Goal: Information Seeking & Learning: Learn about a topic

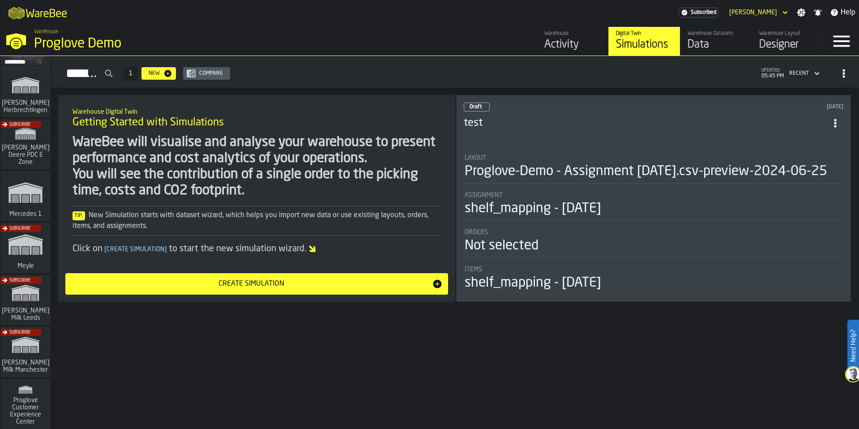
scroll to position [161, 0]
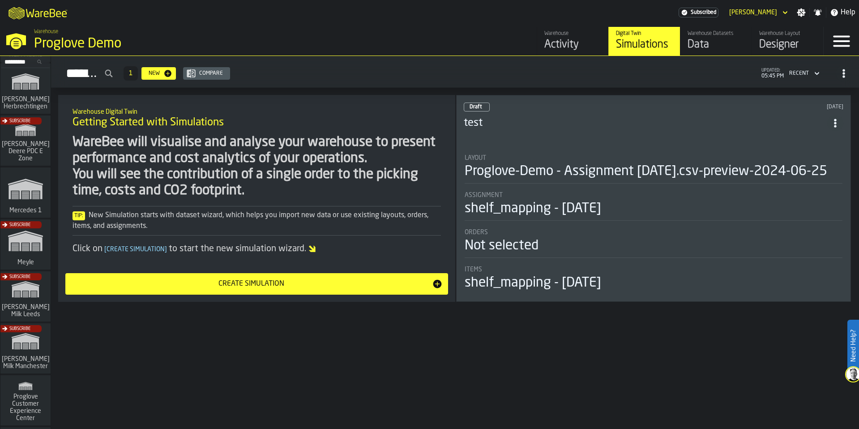
click at [27, 339] on div "Subscribe" at bounding box center [24, 351] width 50 height 52
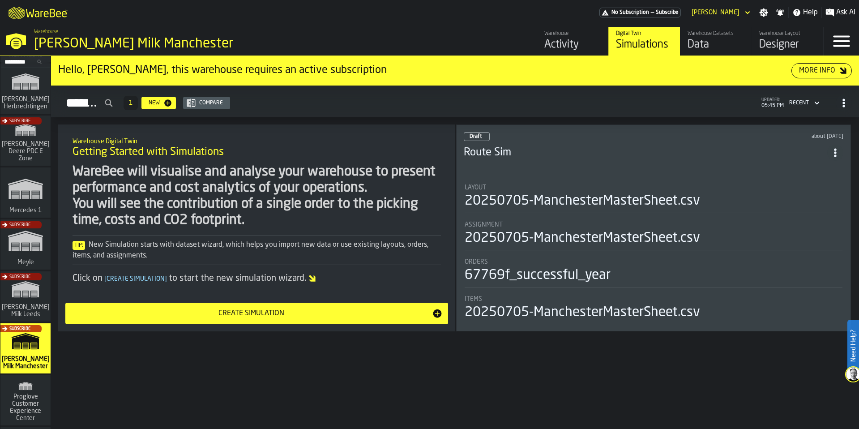
click at [713, 35] on div "Warehouse Datasets" at bounding box center [715, 33] width 57 height 6
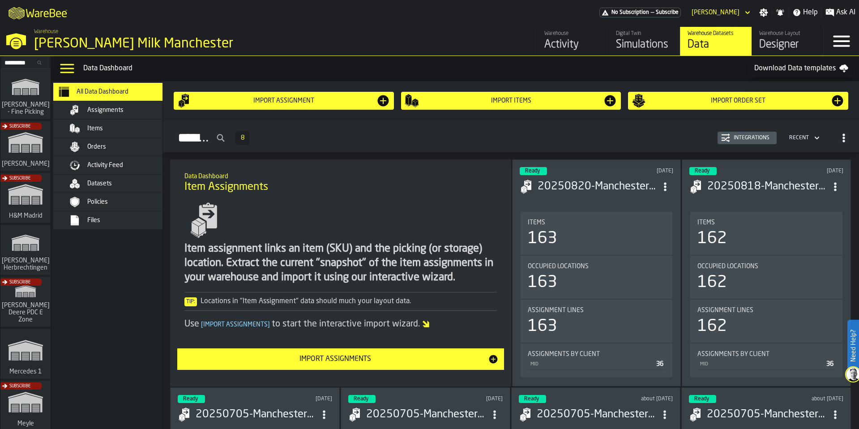
click at [102, 166] on span "Activity Feed" at bounding box center [105, 165] width 36 height 7
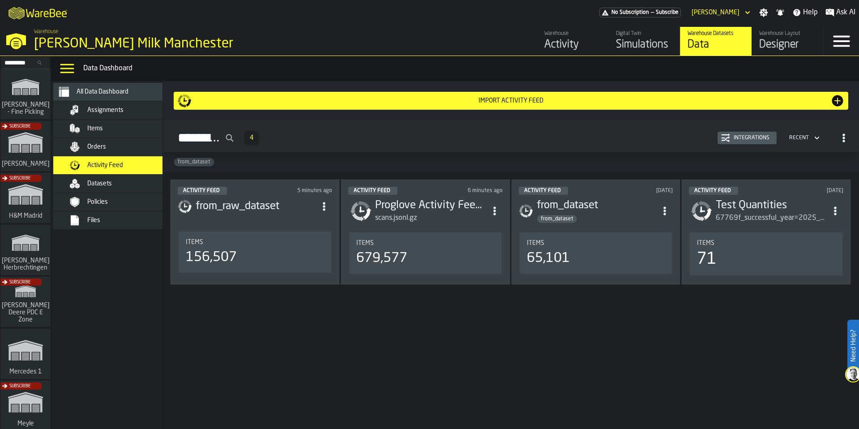
click at [300, 209] on h3 "from_raw_dataset" at bounding box center [256, 206] width 120 height 14
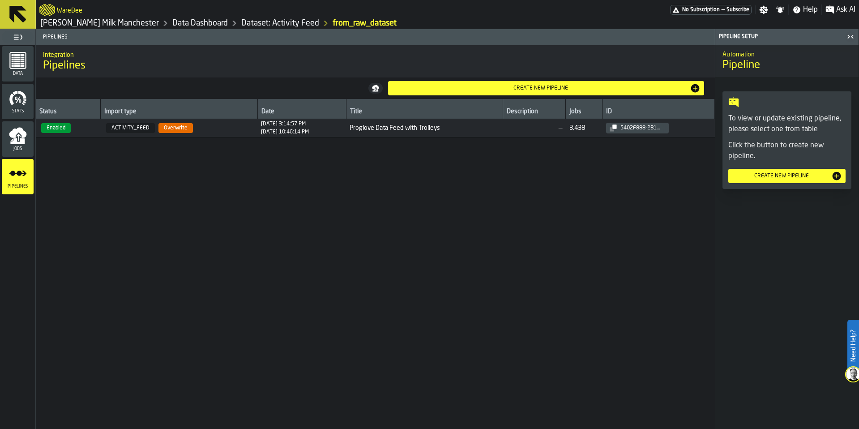
click at [341, 131] on span "[DATE] 3:14:57 PM [DATE] 10:46:14 PM" at bounding box center [301, 128] width 81 height 14
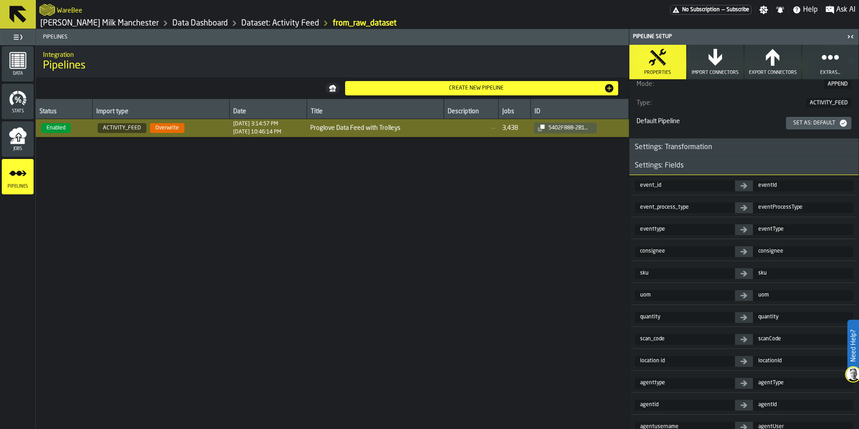
scroll to position [84, 0]
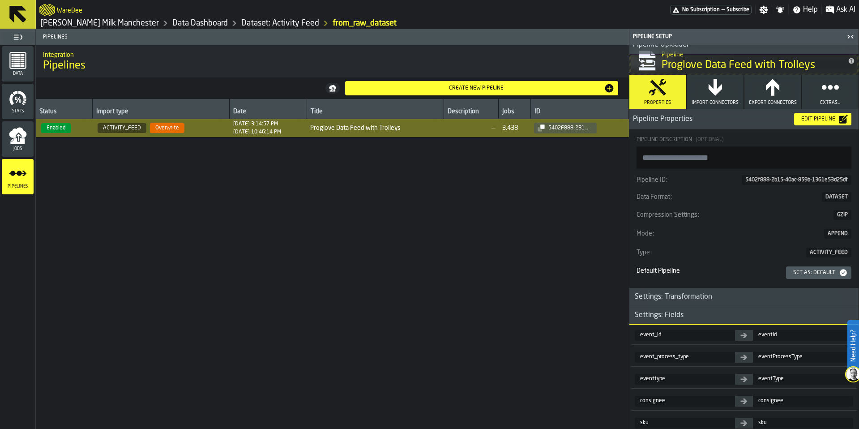
click at [241, 26] on link "Dataset: Activity Feed" at bounding box center [280, 23] width 78 height 10
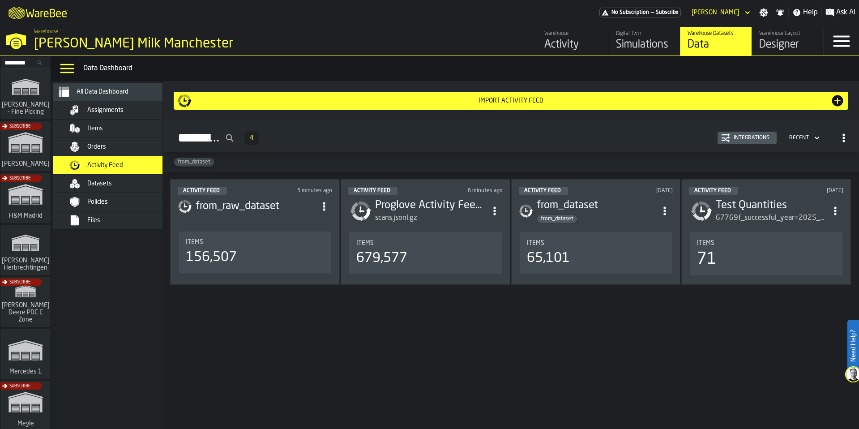
click at [447, 215] on div "scans.jsonl.gz" at bounding box center [430, 218] width 111 height 11
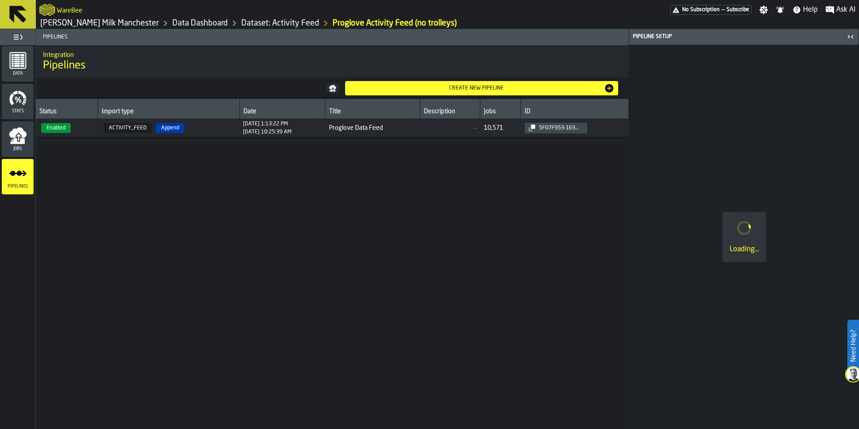
click at [413, 132] on td "Proglove Data Feed" at bounding box center [372, 128] width 94 height 18
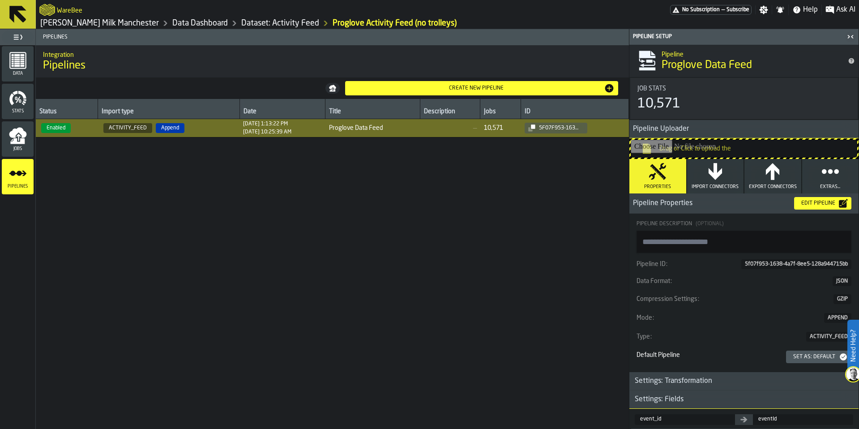
click at [719, 182] on button "Import Connectors" at bounding box center [715, 176] width 57 height 34
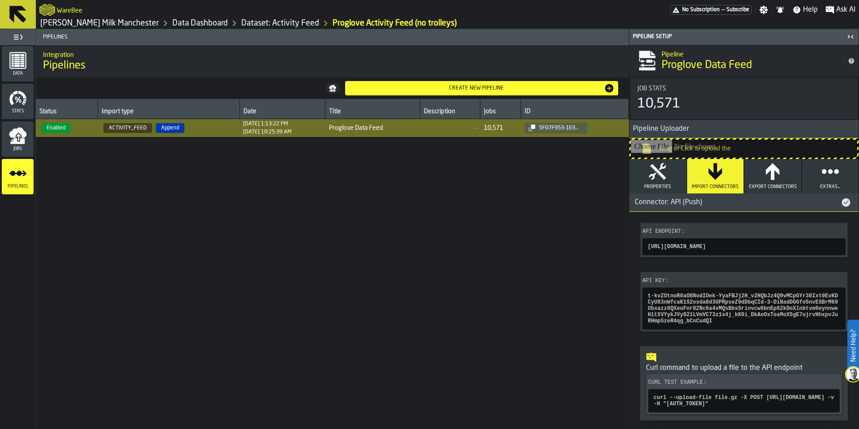
click at [248, 23] on link "Dataset: Activity Feed" at bounding box center [280, 23] width 78 height 10
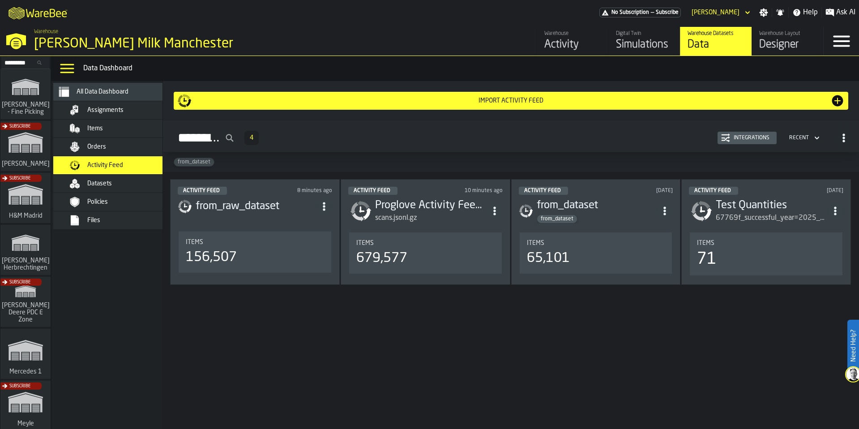
click at [285, 213] on div "from_raw_dataset" at bounding box center [255, 206] width 154 height 16
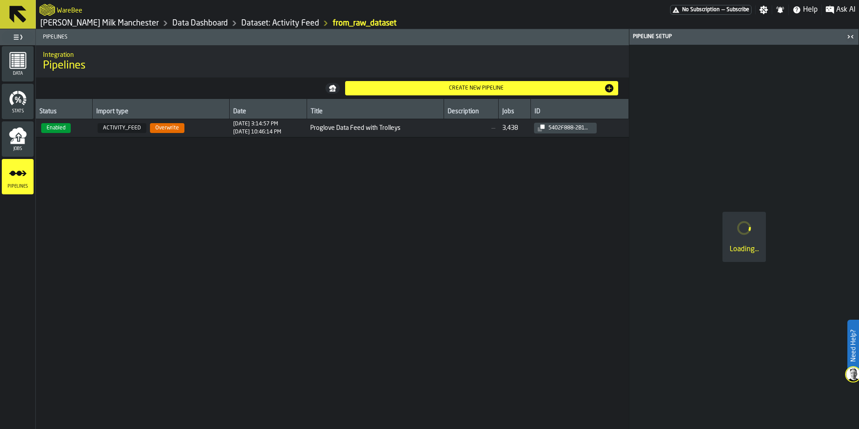
click at [212, 132] on span "ACTIVITY_FEED Overwrite" at bounding box center [161, 128] width 130 height 10
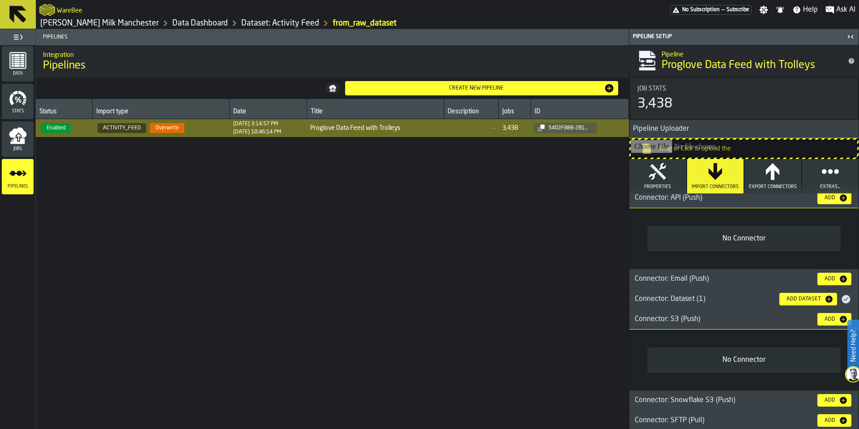
scroll to position [7, 0]
click at [656, 171] on icon "button" at bounding box center [658, 171] width 18 height 18
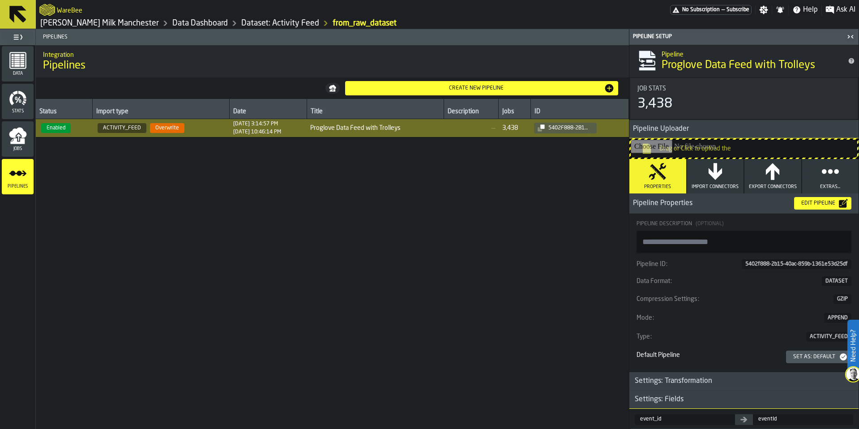
click at [709, 175] on icon "button" at bounding box center [715, 171] width 18 height 18
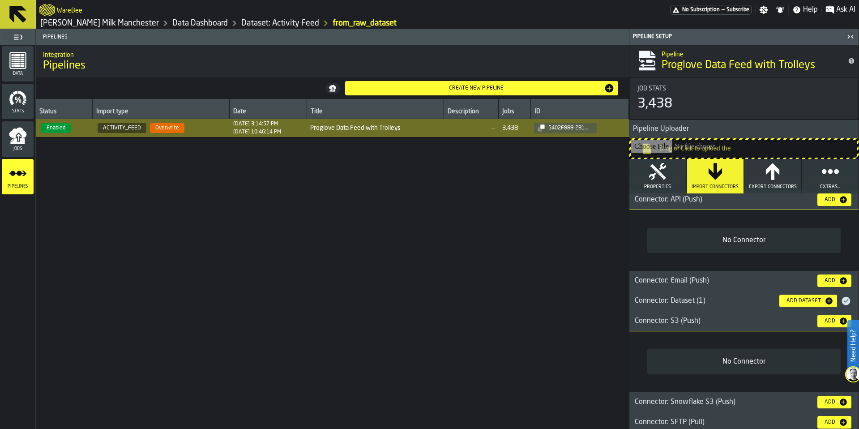
scroll to position [0, 0]
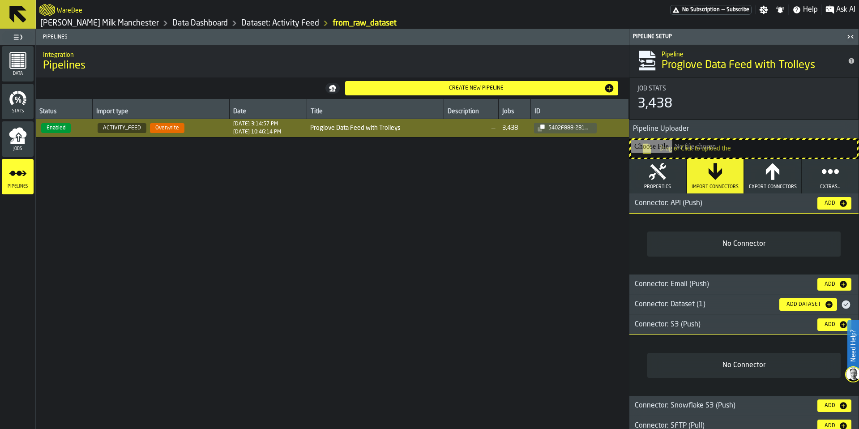
click at [698, 201] on div "Connector: API (Push)" at bounding box center [719, 203] width 181 height 11
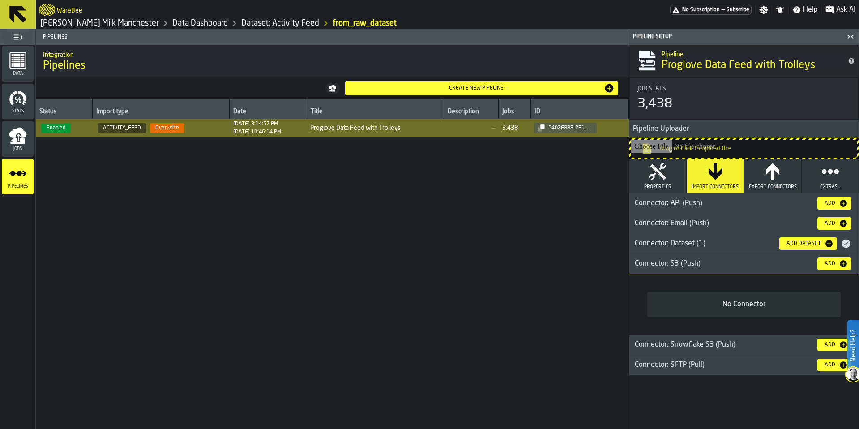
click at [678, 245] on span "Connector: Dataset (1)" at bounding box center [670, 243] width 71 height 7
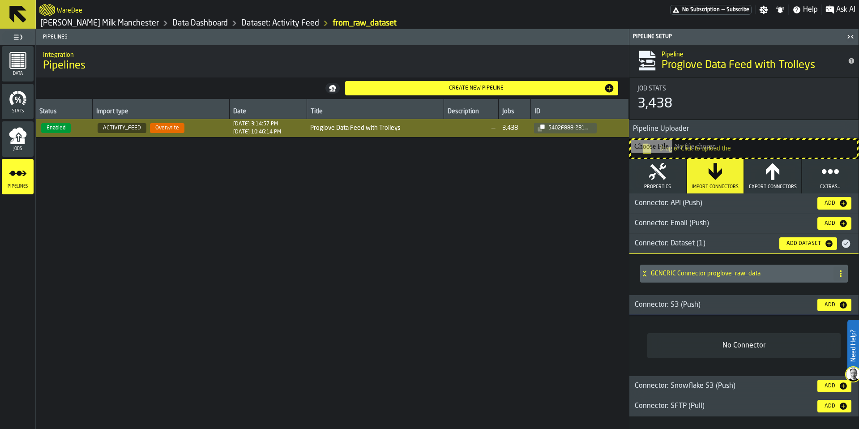
click at [685, 241] on span "Connector: Dataset (1)" at bounding box center [670, 243] width 71 height 7
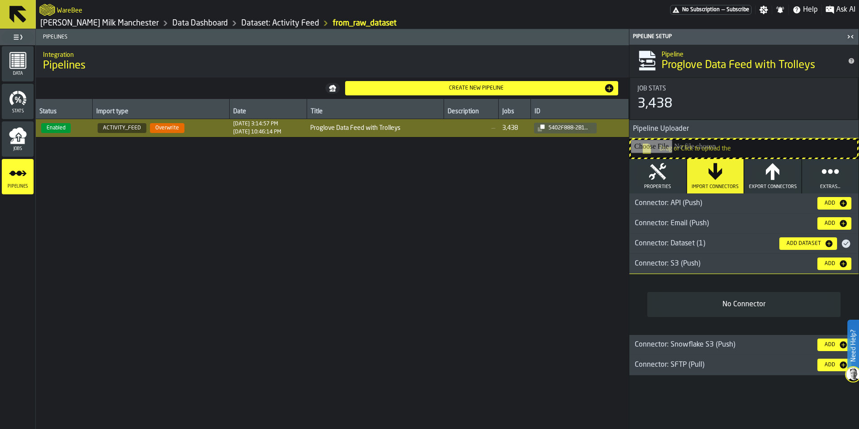
click at [756, 154] on input "Drag or Click to upload the" at bounding box center [744, 149] width 226 height 18
click at [683, 249] on h3 "Connector: Dataset (1) Add Dataset" at bounding box center [743, 244] width 229 height 20
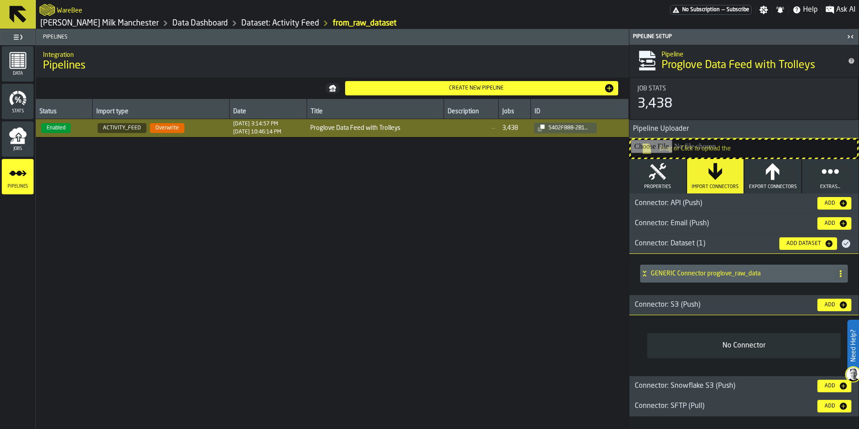
click at [247, 20] on link "Dataset: Activity Feed" at bounding box center [280, 23] width 78 height 10
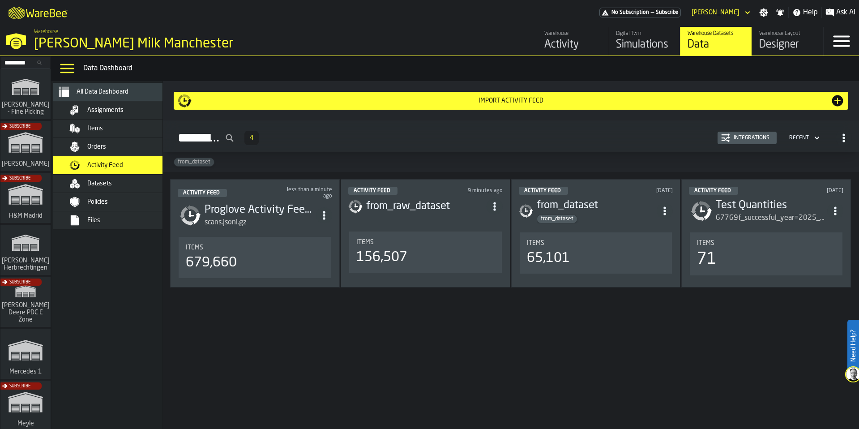
click at [434, 207] on h3 "from_raw_dataset" at bounding box center [426, 206] width 120 height 14
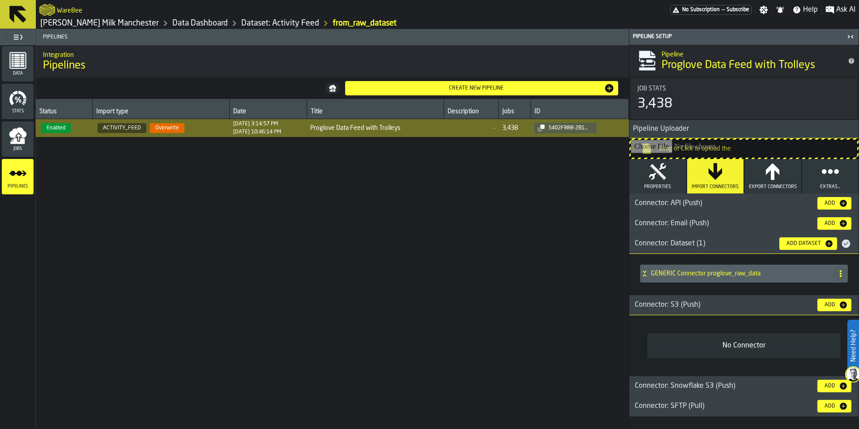
click at [335, 131] on span "Proglove Data Feed with Trolleys" at bounding box center [375, 127] width 130 height 7
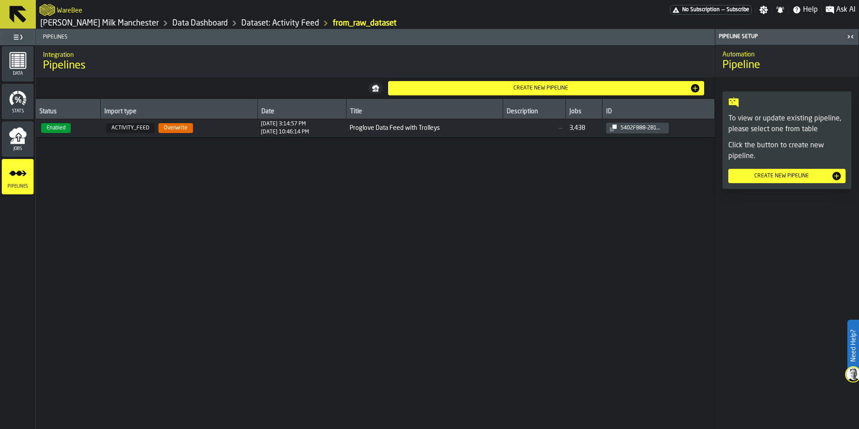
click at [336, 126] on span "[DATE] 3:14:57 PM [DATE] 10:46:14 PM" at bounding box center [301, 128] width 81 height 14
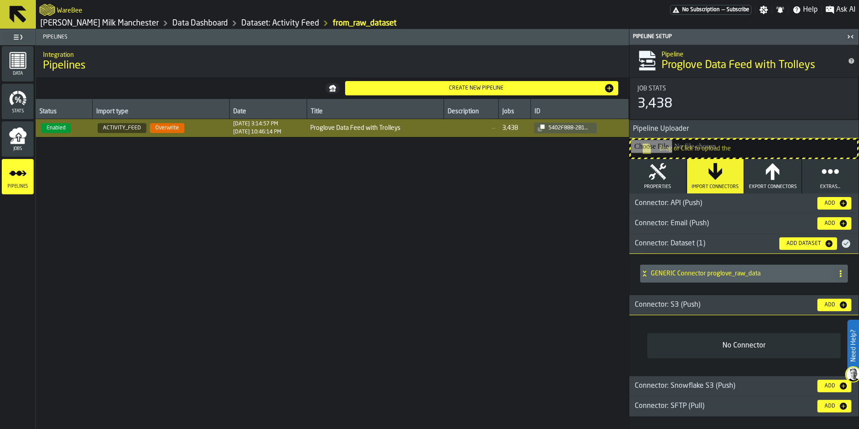
click at [325, 134] on td "Proglove Data Feed with Trolleys" at bounding box center [375, 128] width 137 height 18
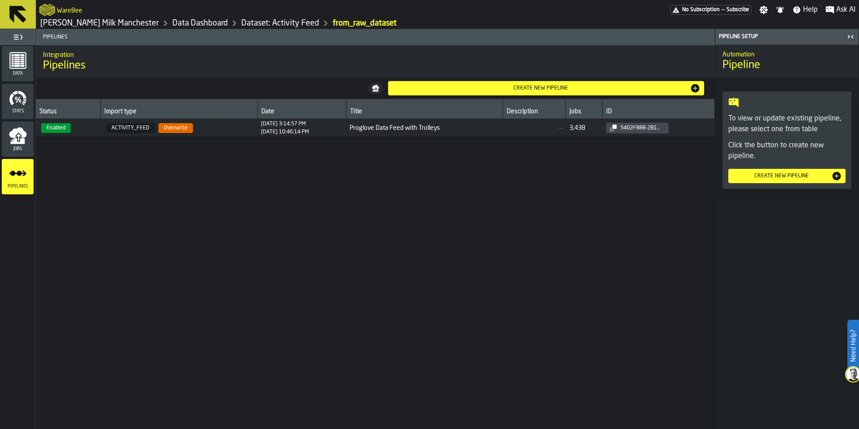
click at [371, 124] on td "Proglove Data Feed with Trolleys" at bounding box center [424, 128] width 157 height 18
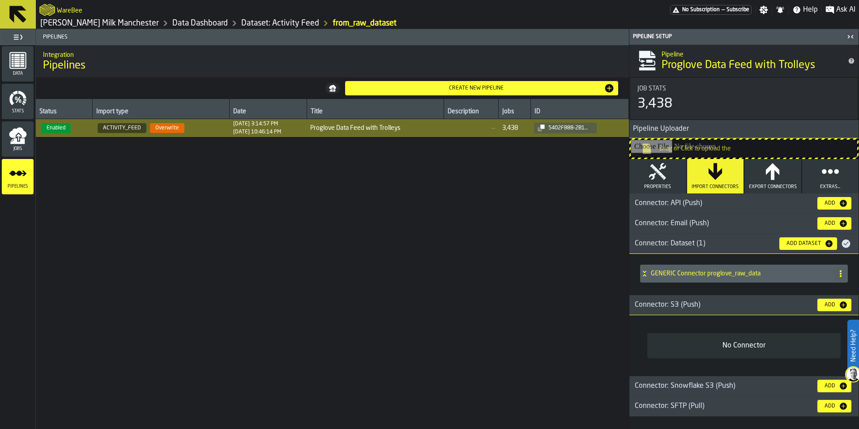
click at [241, 24] on link "Dataset: Activity Feed" at bounding box center [280, 23] width 78 height 10
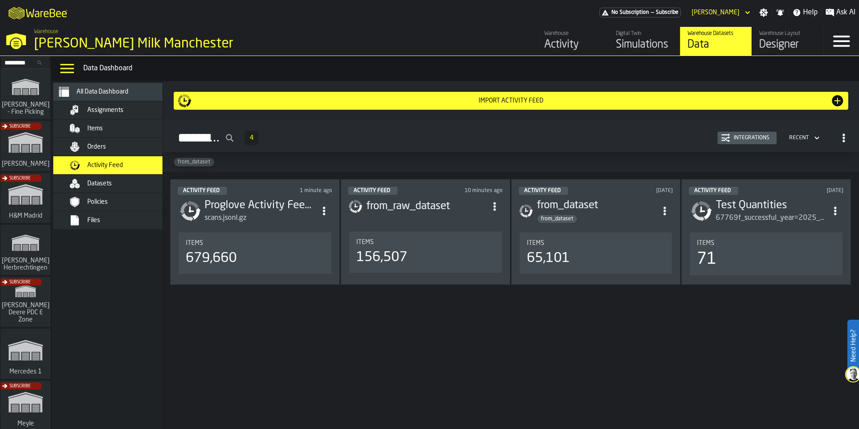
click at [439, 215] on header "Activity Feed 10 minutes ago from_raw_dataset" at bounding box center [425, 205] width 154 height 36
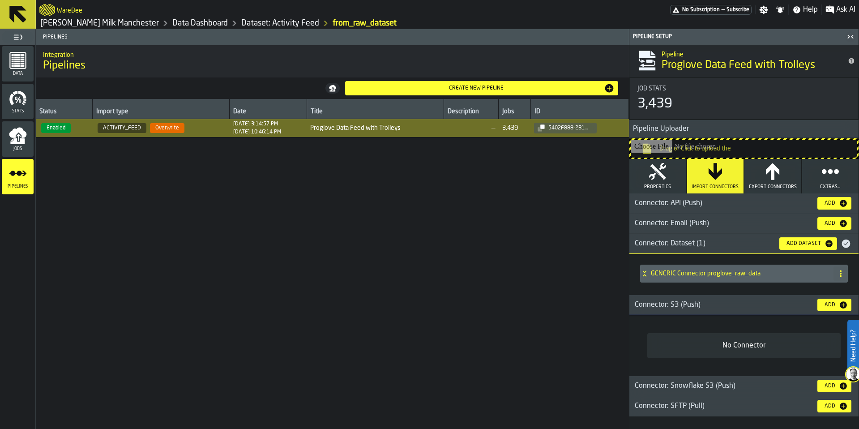
click at [444, 128] on td "Proglove Data Feed with Trolleys" at bounding box center [375, 128] width 137 height 18
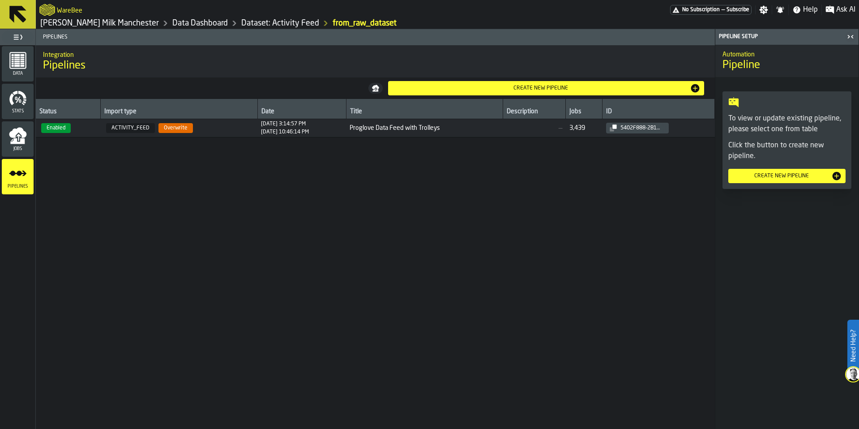
click at [445, 130] on span "Proglove Data Feed with Trolleys" at bounding box center [425, 127] width 150 height 7
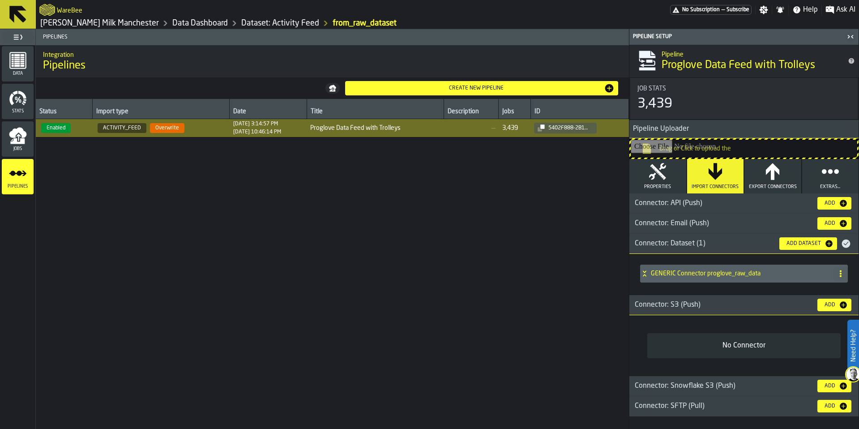
click at [679, 240] on span "Connector: Dataset (1)" at bounding box center [670, 243] width 71 height 7
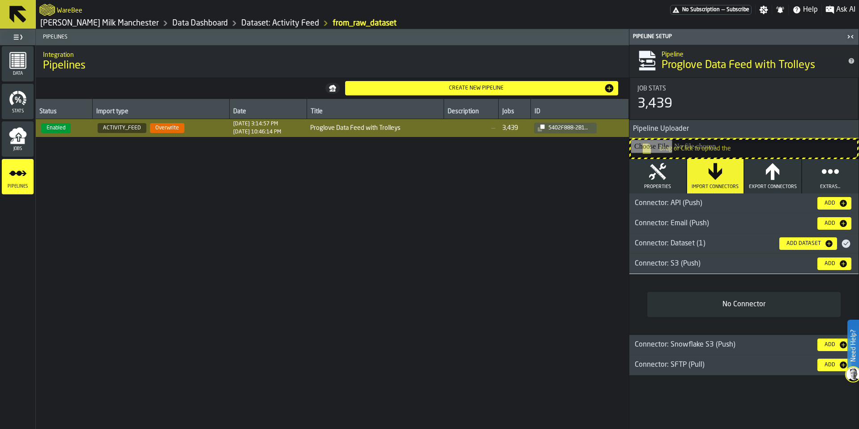
click at [844, 245] on icon "title-section-[object Object]" at bounding box center [846, 243] width 9 height 9
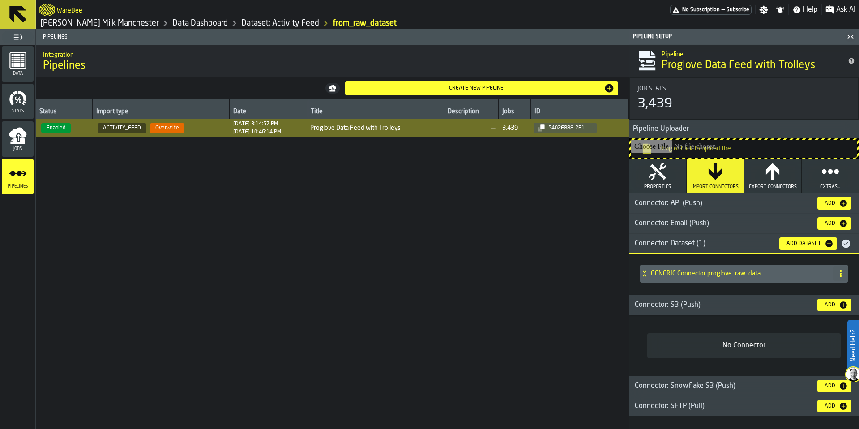
click at [839, 273] on icon at bounding box center [840, 273] width 7 height 7
click at [714, 274] on h4 "GENERIC Connector proglove_raw_data" at bounding box center [740, 273] width 179 height 7
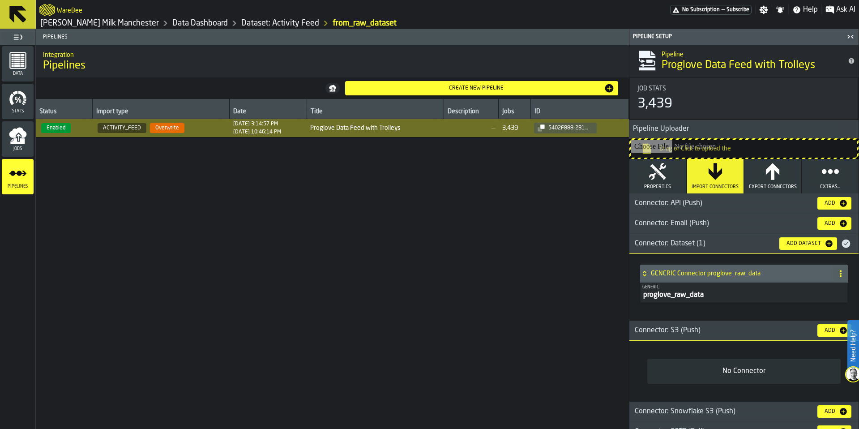
click at [239, 28] on div "Dataset: Activity Feed" at bounding box center [273, 23] width 91 height 11
click at [257, 22] on link "Dataset: Activity Feed" at bounding box center [280, 23] width 78 height 10
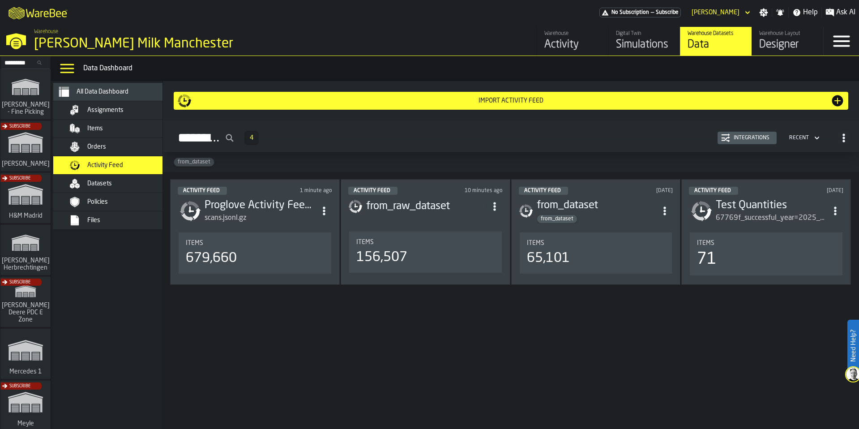
click at [447, 207] on h3 "from_raw_dataset" at bounding box center [426, 206] width 120 height 14
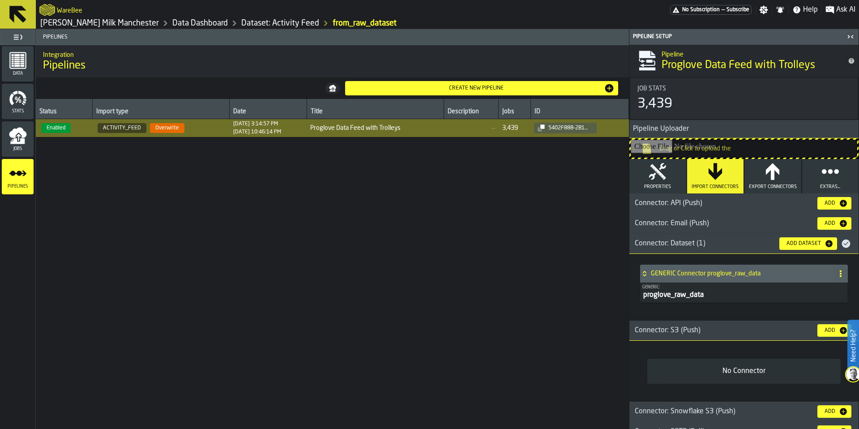
click at [241, 25] on link "Dataset: Activity Feed" at bounding box center [280, 23] width 78 height 10
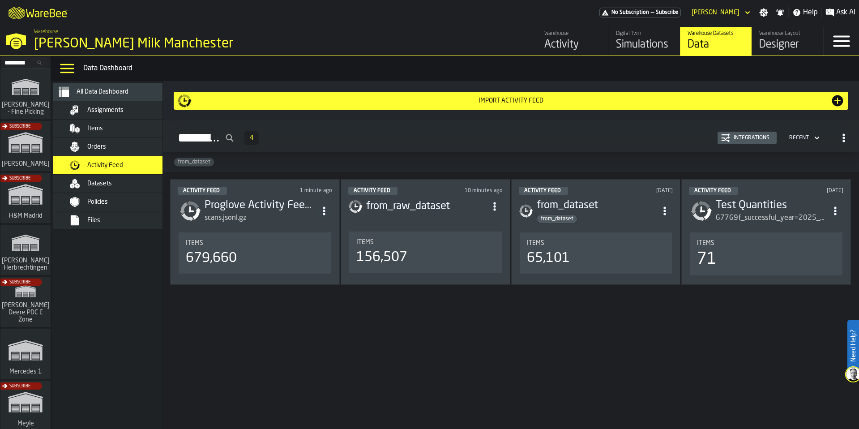
click at [267, 215] on div "scans.jsonl.gz" at bounding box center [260, 218] width 111 height 11
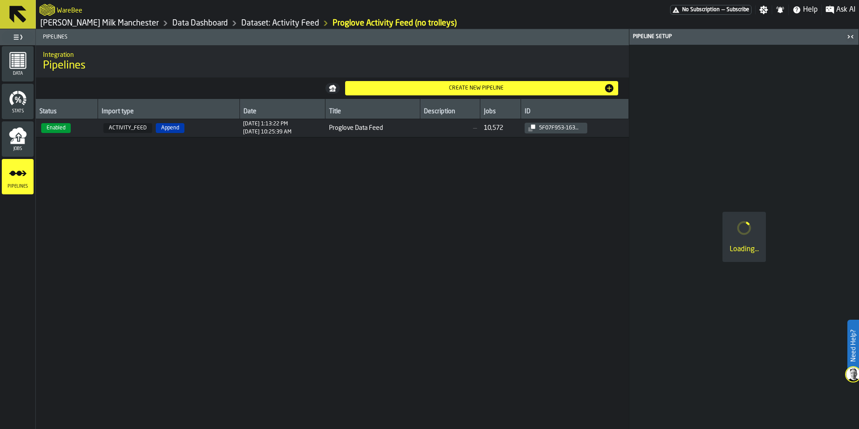
click at [243, 125] on div "[DATE] 1:13:22 PM" at bounding box center [267, 124] width 48 height 6
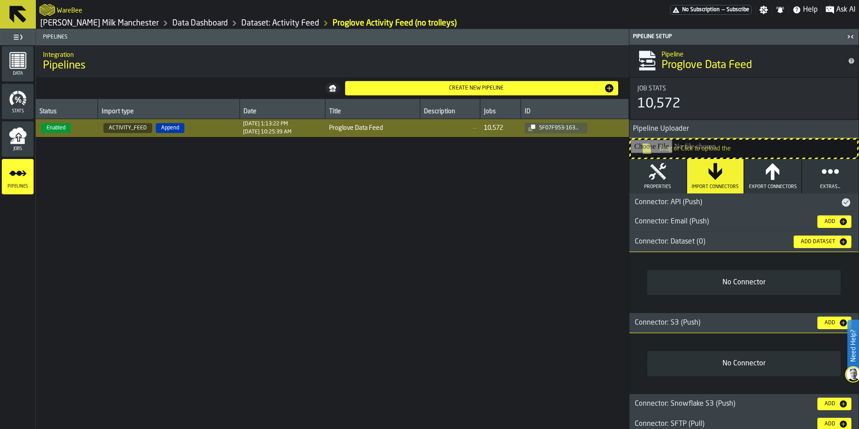
click at [728, 202] on div "Connector: API (Push)" at bounding box center [734, 202] width 211 height 11
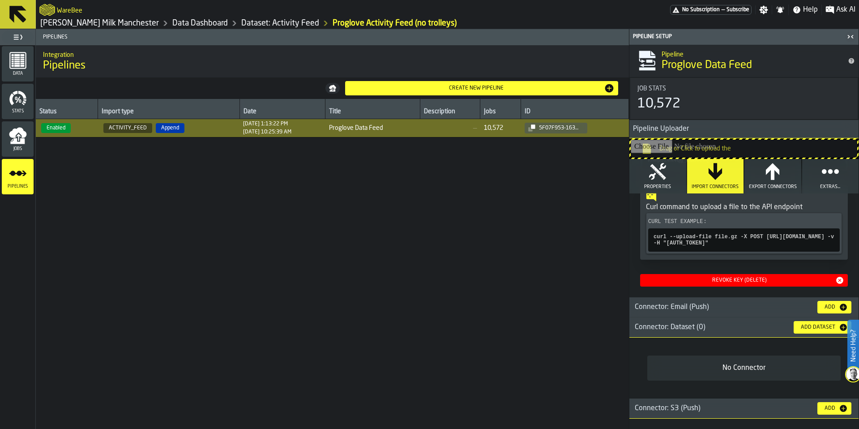
scroll to position [161, 0]
click at [261, 20] on link "Dataset: Activity Feed" at bounding box center [280, 23] width 78 height 10
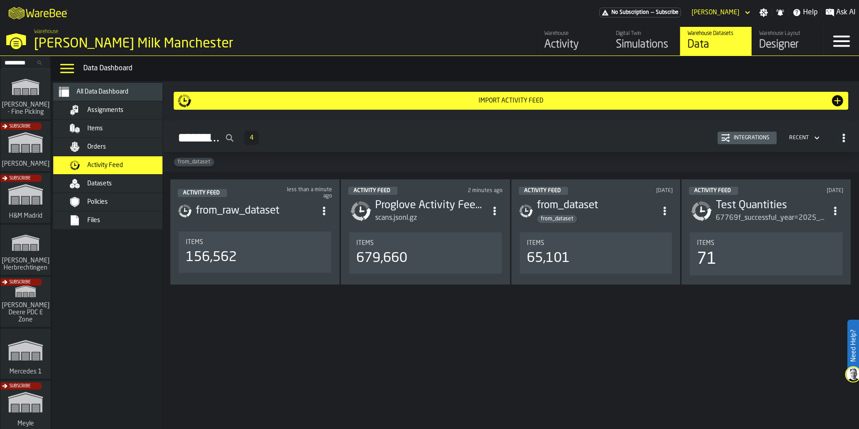
click at [251, 191] on div "Activity Feed less than a minute ago" at bounding box center [255, 193] width 154 height 13
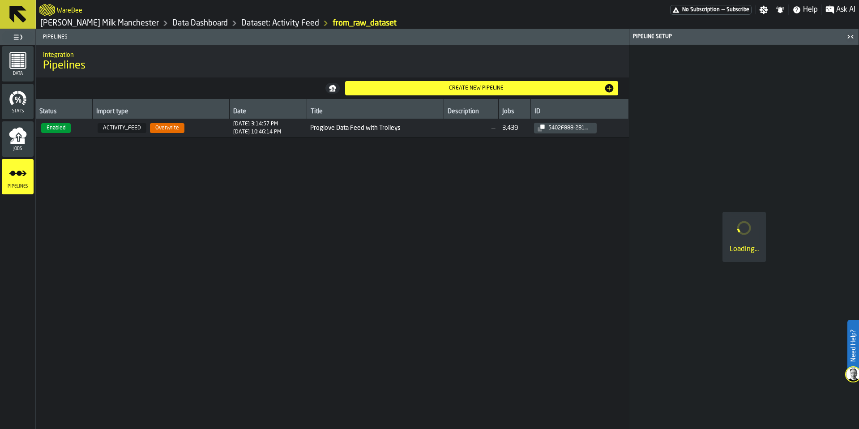
click at [230, 134] on td "[DATE] 3:14:57 PM [DATE] 10:46:14 PM" at bounding box center [268, 128] width 77 height 18
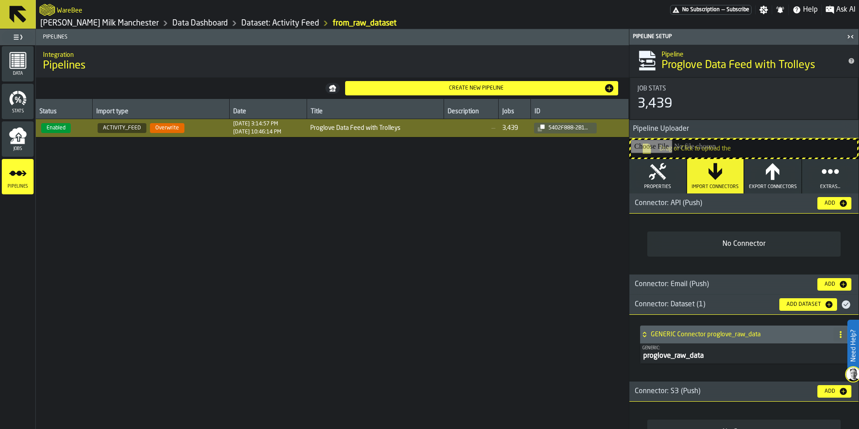
click at [640, 175] on button "Properties" at bounding box center [657, 176] width 57 height 34
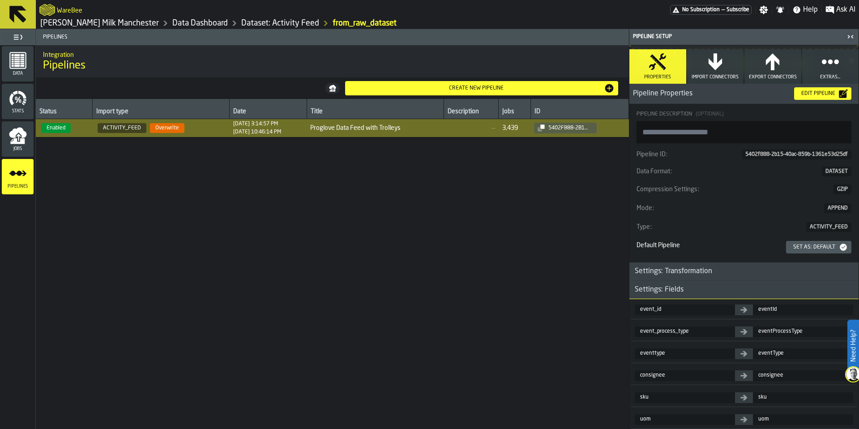
scroll to position [54, 0]
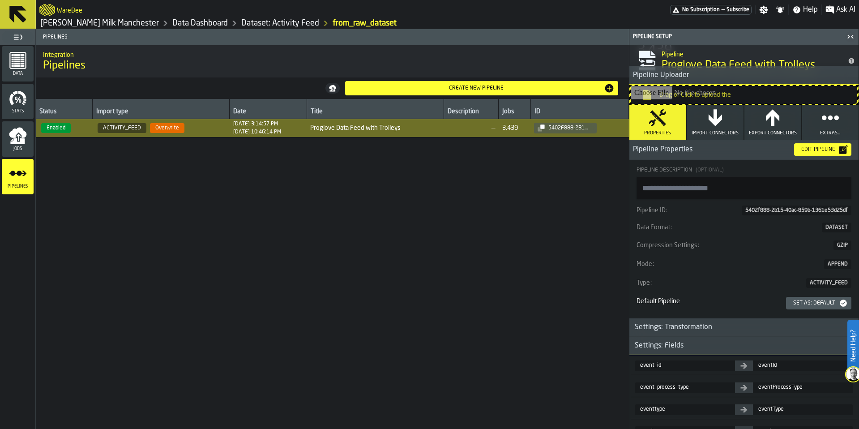
click at [700, 117] on button "Import Connectors" at bounding box center [715, 122] width 57 height 34
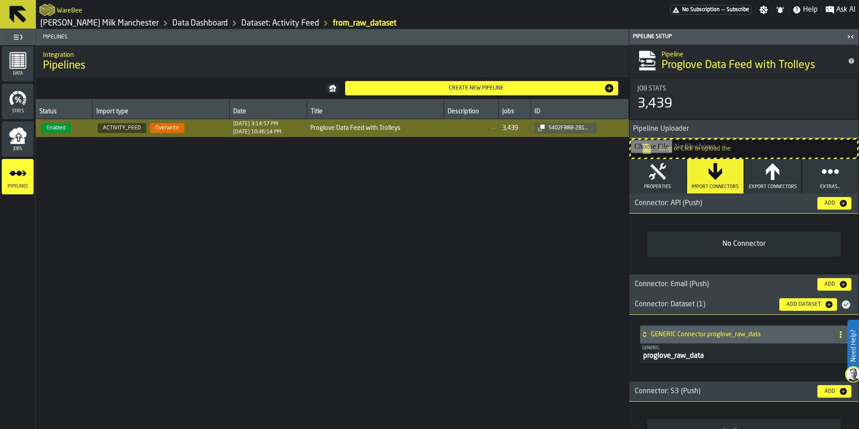
scroll to position [0, 0]
click at [256, 25] on link "Dataset: Activity Feed" at bounding box center [280, 23] width 78 height 10
